Goal: Task Accomplishment & Management: Use online tool/utility

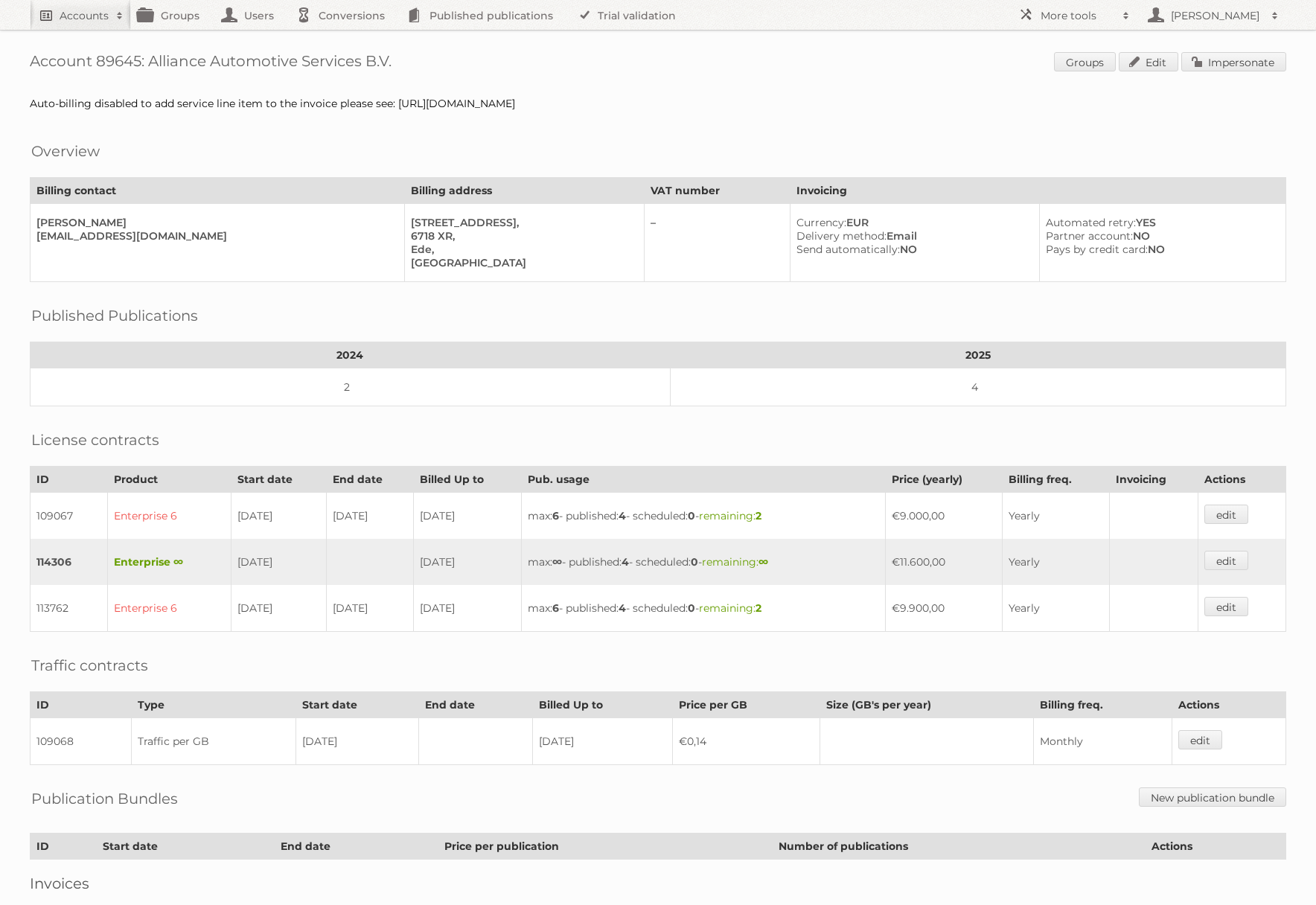
click at [36, 16] on link "Accounts" at bounding box center [81, 15] width 101 height 30
type input"] "netto-online"
click at [343, 38] on input "Search" at bounding box center [354, 49] width 22 height 22
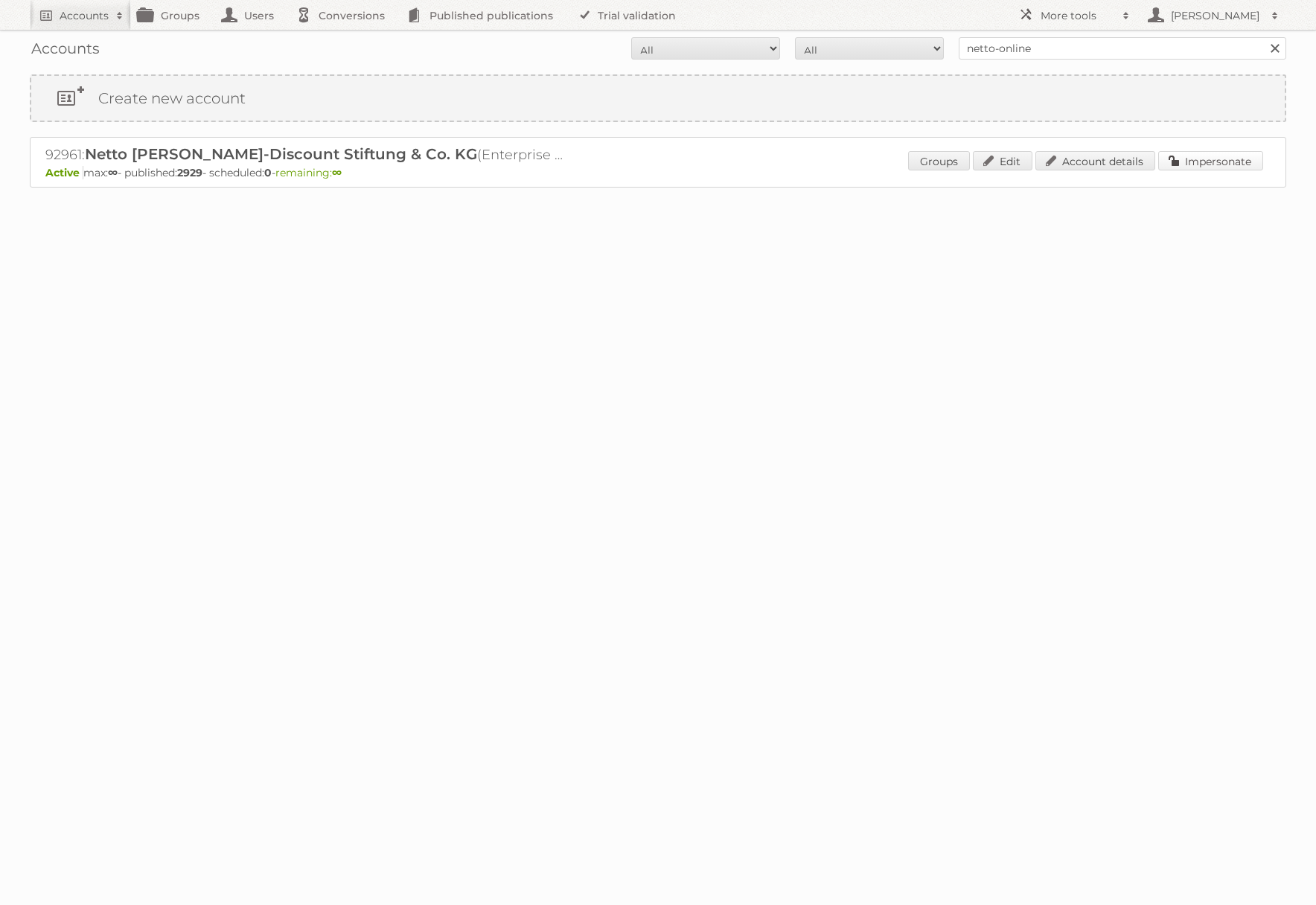
click at [1189, 158] on link "Impersonate" at bounding box center [1211, 160] width 105 height 19
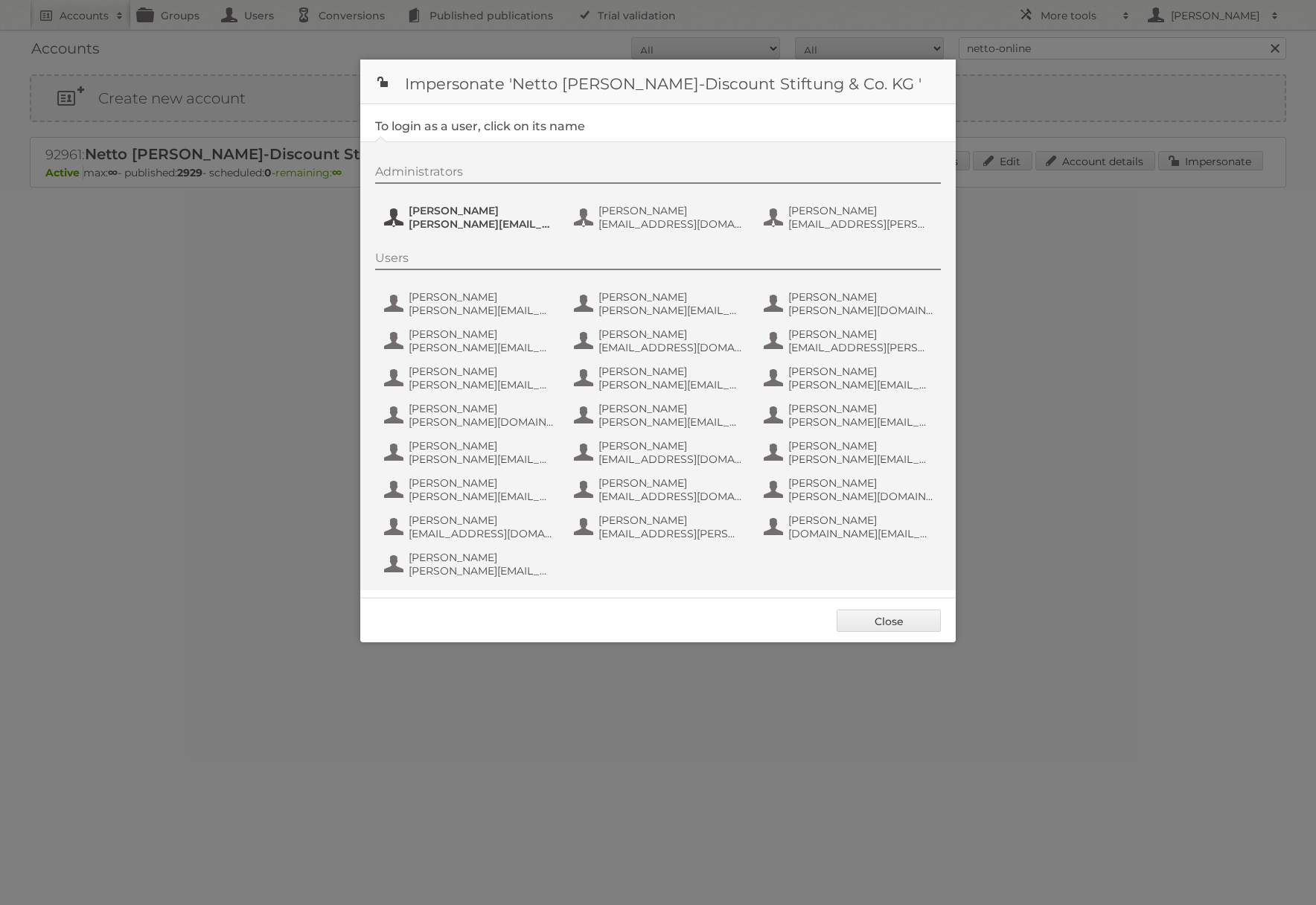
click at [479, 212] on span "Henri Schmidhuber" at bounding box center [481, 211] width 144 height 13
